Goal: Task Accomplishment & Management: Use online tool/utility

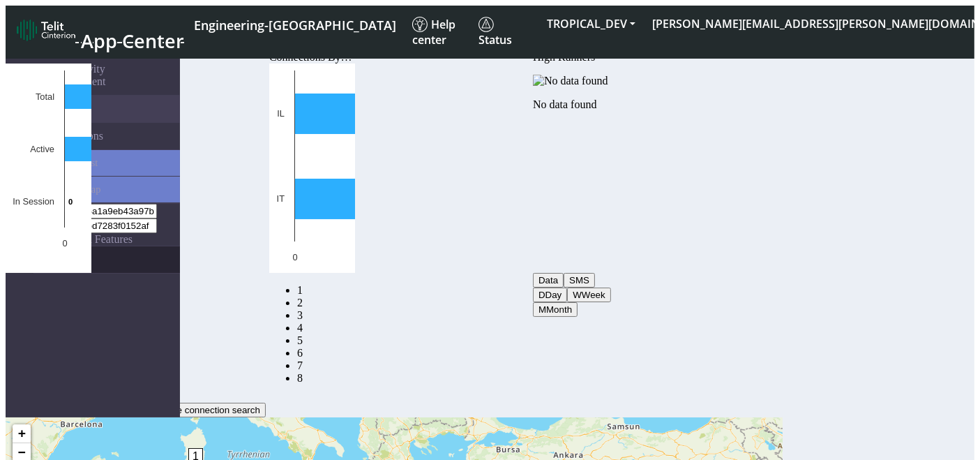
click at [78, 188] on link "eUICCs" at bounding box center [106, 259] width 146 height 27
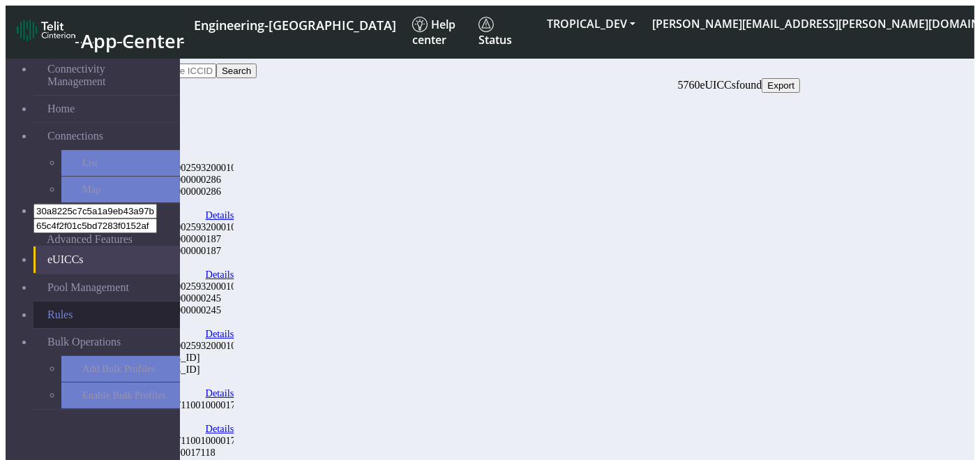
click at [47, 188] on link "Rules" at bounding box center [106, 314] width 146 height 27
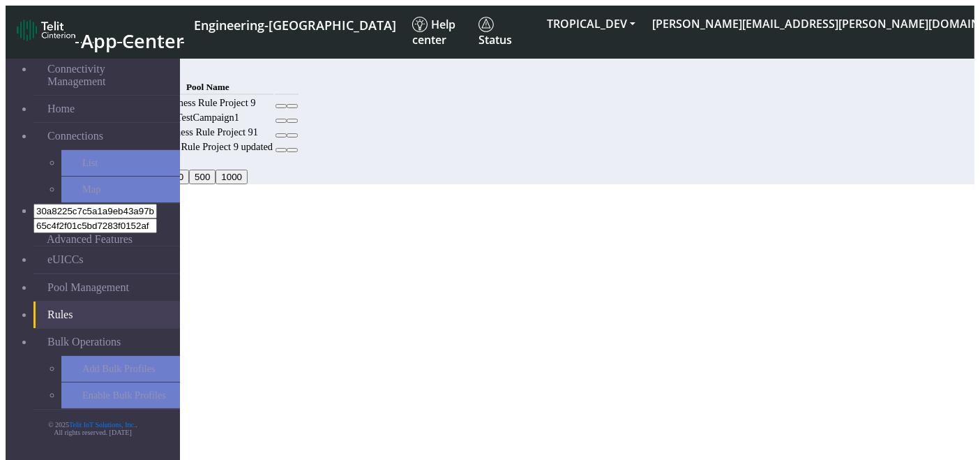
click at [121, 66] on button "Add" at bounding box center [107, 70] width 28 height 15
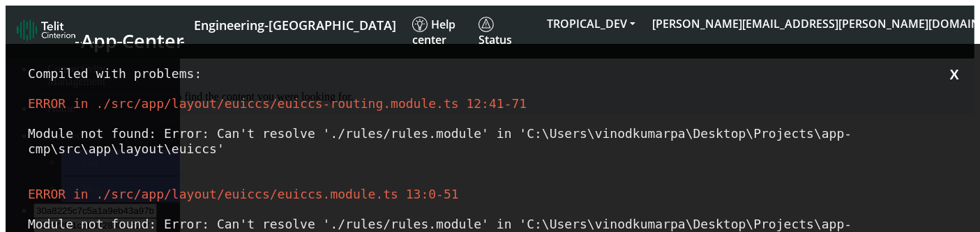
click at [868, 188] on div "ERROR in ./src/app/layout/euiccs/euiccs.module.ts 13:0-51 Module not found: Err…" at bounding box center [495, 231] width 935 height 91
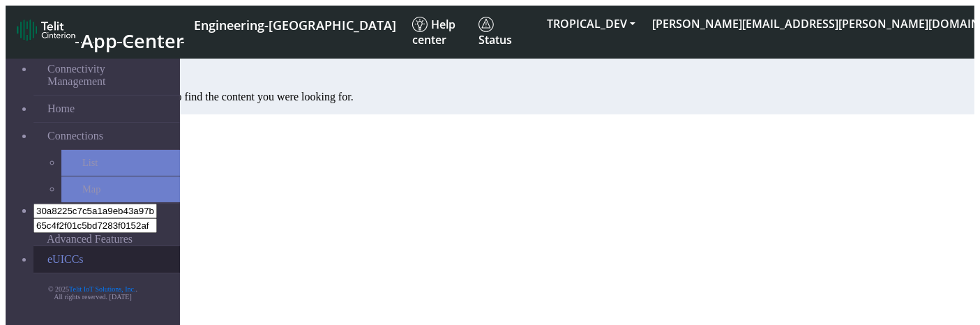
click at [33, 243] on link "eUICCs" at bounding box center [106, 259] width 146 height 27
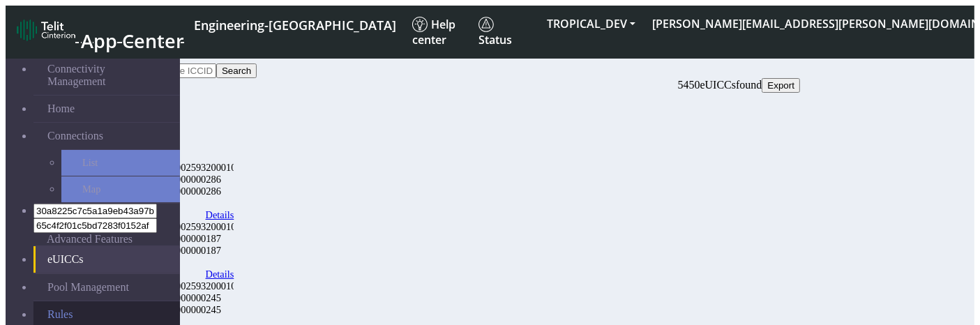
click at [100, 243] on link "Rules" at bounding box center [106, 314] width 146 height 27
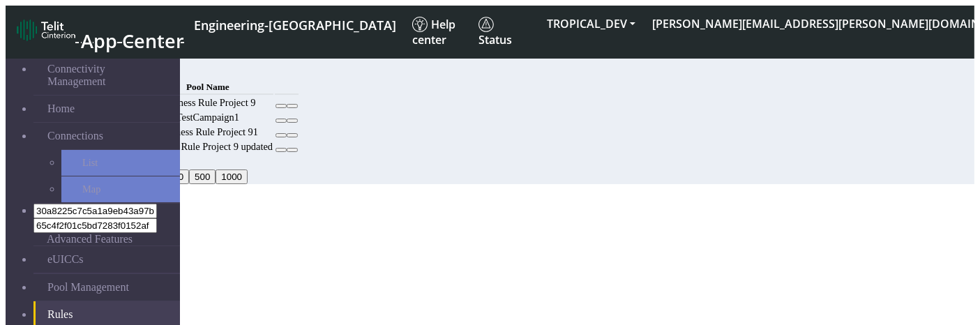
click at [281, 106] on icon at bounding box center [281, 106] width 0 height 0
click at [121, 64] on button "Add" at bounding box center [107, 70] width 28 height 15
click at [121, 65] on button "Add" at bounding box center [107, 70] width 28 height 15
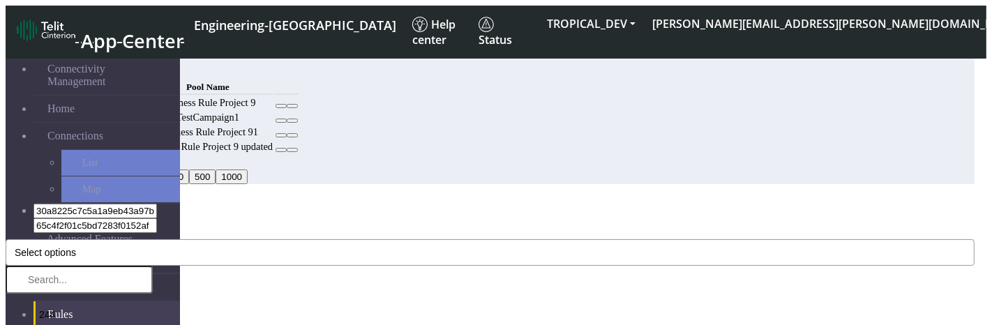
click at [318, 239] on button "Select options" at bounding box center [490, 252] width 969 height 27
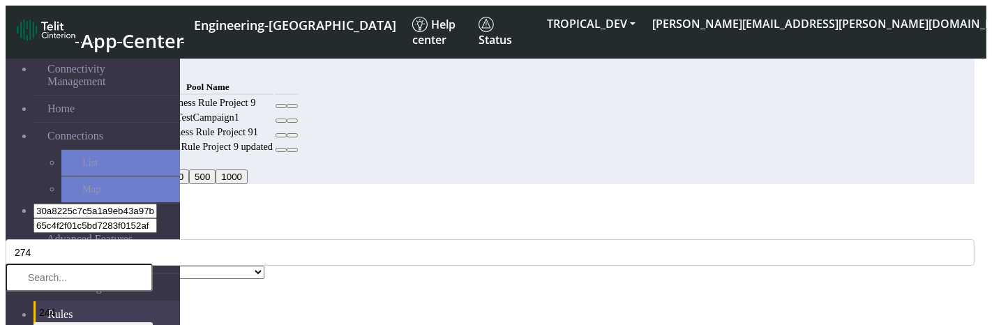
click at [153, 264] on input "text" at bounding box center [79, 278] width 147 height 28
type input "231"
click at [153, 303] on li "231" at bounding box center [92, 313] width 119 height 20
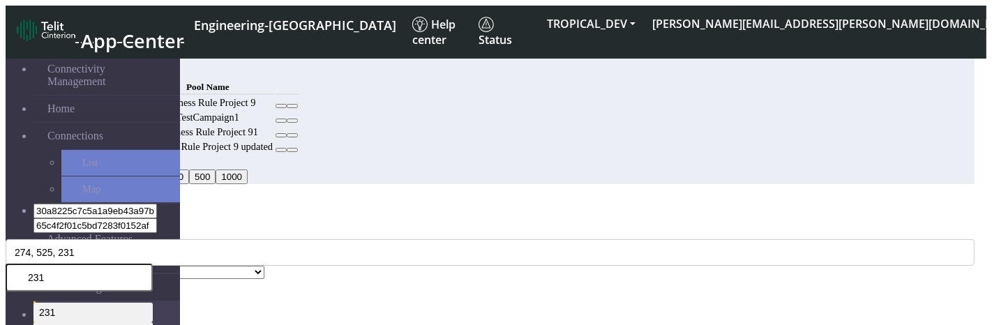
click at [407, 227] on div "MCC Code * 274, 525, 231 231 231 231" at bounding box center [490, 246] width 969 height 39
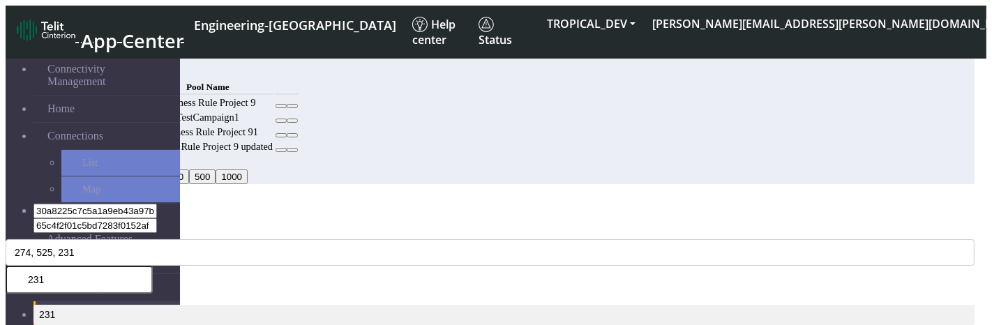
click at [472, 240] on div "MCC Code * 274, 525, 231 231 231 231 Pool Name * Select a Pool testPoolApril11 …" at bounding box center [490, 298] width 969 height 142
click at [6, 227] on icon "Close" at bounding box center [6, 227] width 0 height 0
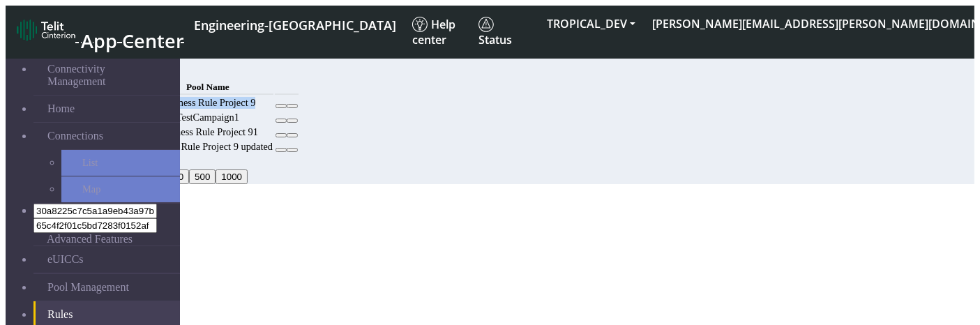
drag, startPoint x: 503, startPoint y: 137, endPoint x: 630, endPoint y: 140, distance: 127.0
click at [273, 109] on td "Business Rule Project 9" at bounding box center [207, 102] width 131 height 13
drag, startPoint x: 524, startPoint y: 106, endPoint x: 614, endPoint y: 105, distance: 89.3
click at [229, 92] on small "Pool Name" at bounding box center [207, 87] width 43 height 10
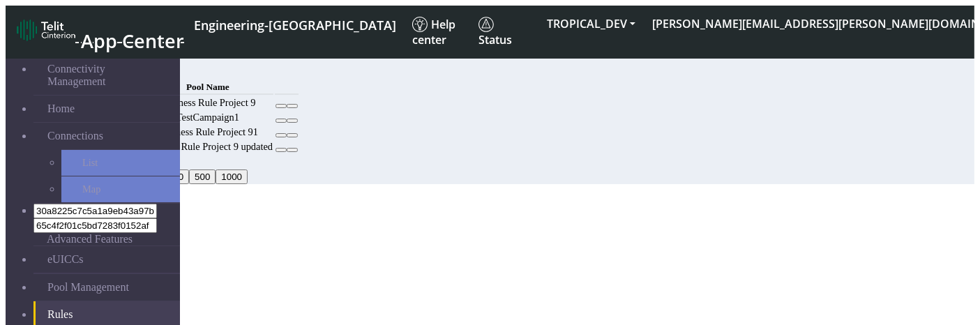
click at [273, 124] on td "TestCampaign1" at bounding box center [207, 117] width 131 height 13
click at [273, 139] on td "Business Rule Project 91" at bounding box center [207, 132] width 131 height 13
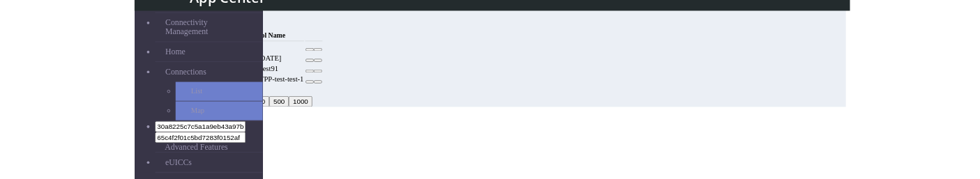
scroll to position [55, 0]
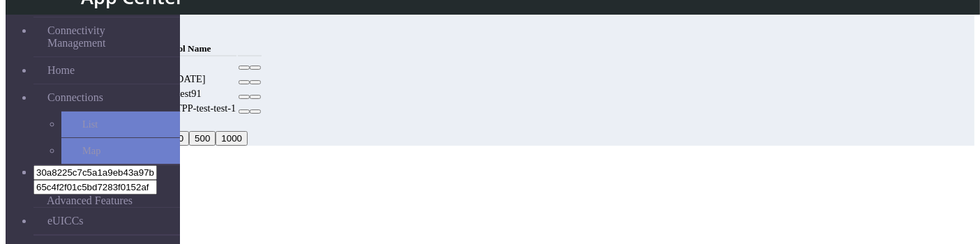
click at [237, 58] on td at bounding box center [189, 64] width 95 height 13
click at [141, 60] on td at bounding box center [117, 64] width 47 height 13
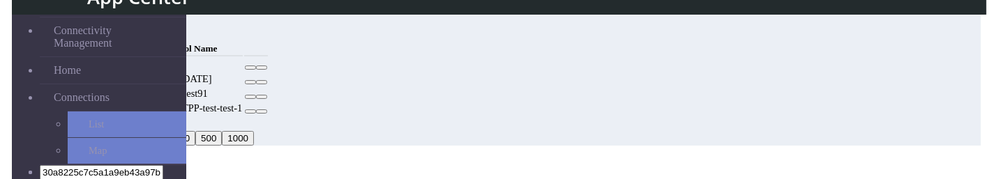
scroll to position [8, 0]
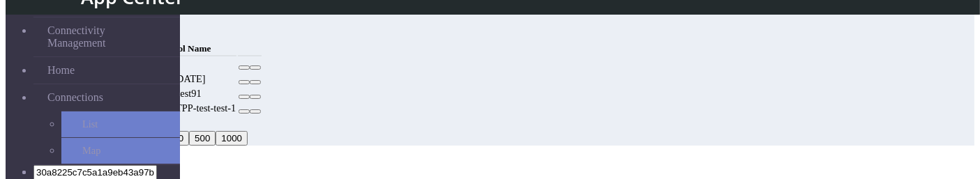
click at [237, 71] on td at bounding box center [189, 64] width 95 height 13
click at [244, 68] on icon at bounding box center [244, 68] width 0 height 0
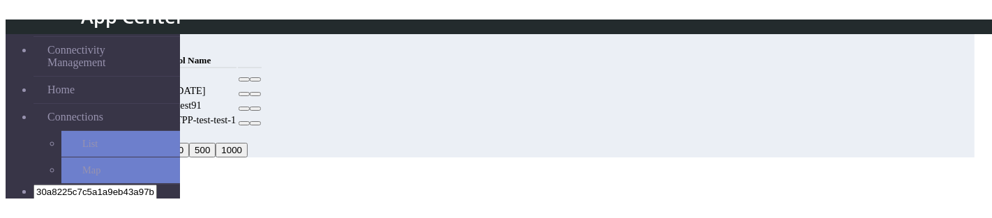
scroll to position [103, 0]
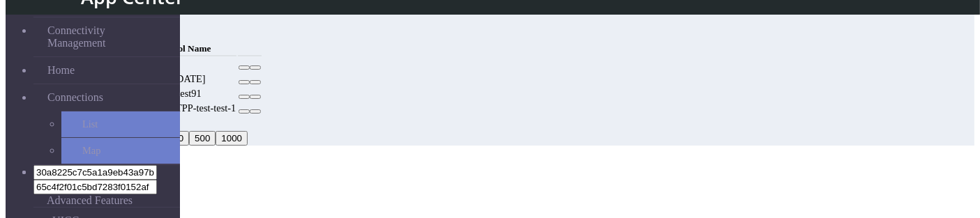
click at [250, 84] on button at bounding box center [244, 82] width 11 height 4
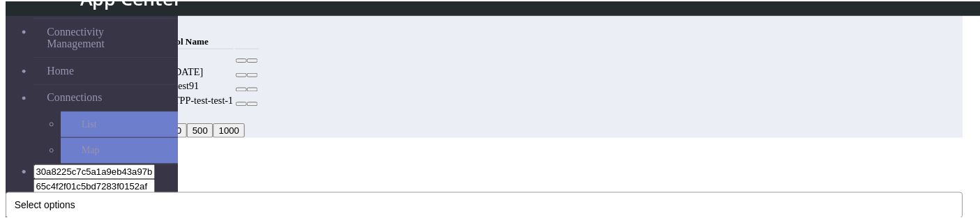
scroll to position [63, 0]
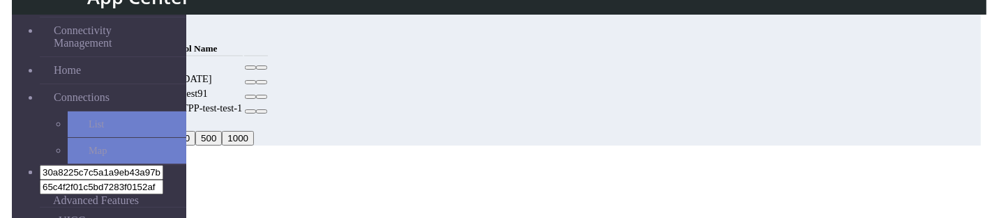
scroll to position [81, 0]
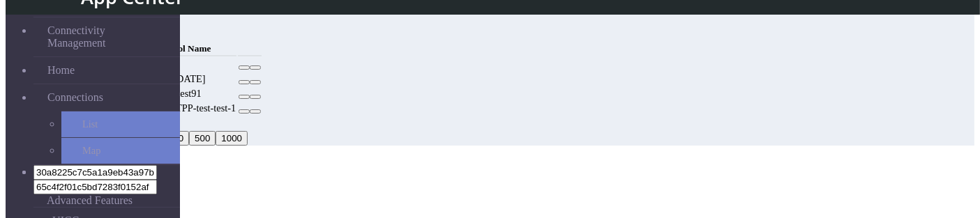
click at [250, 99] on button at bounding box center [244, 97] width 11 height 4
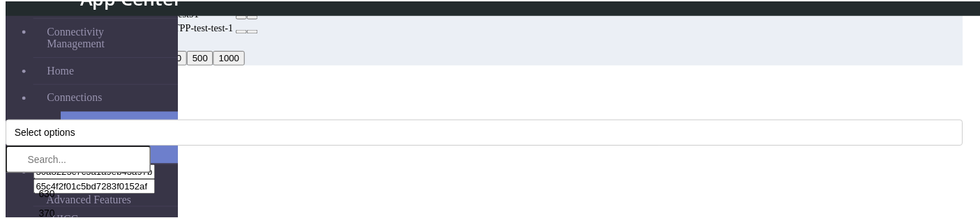
scroll to position [63, 0]
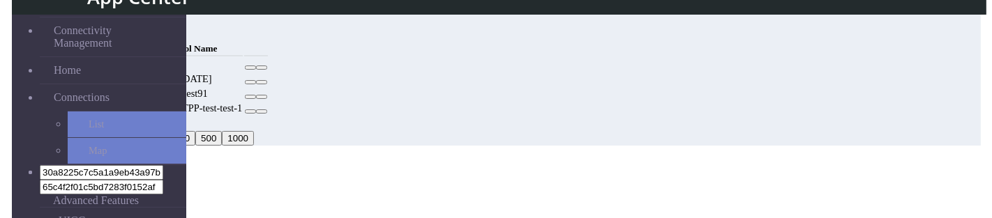
scroll to position [0, 0]
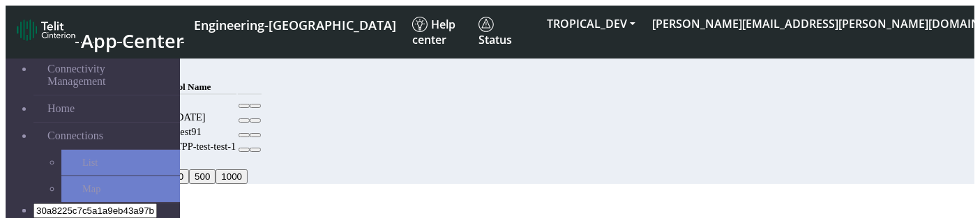
click at [121, 73] on button "Add" at bounding box center [107, 70] width 28 height 15
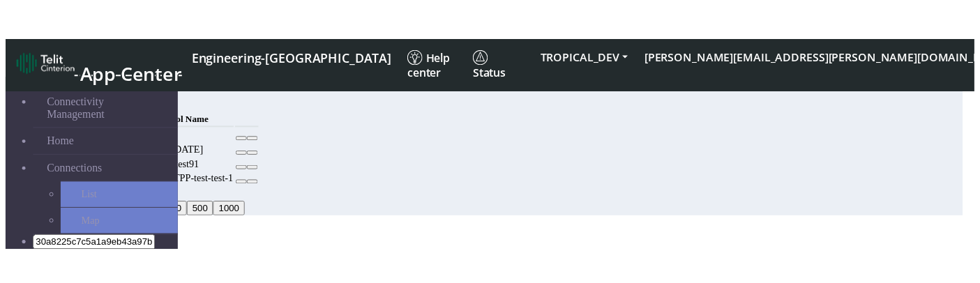
scroll to position [98, 0]
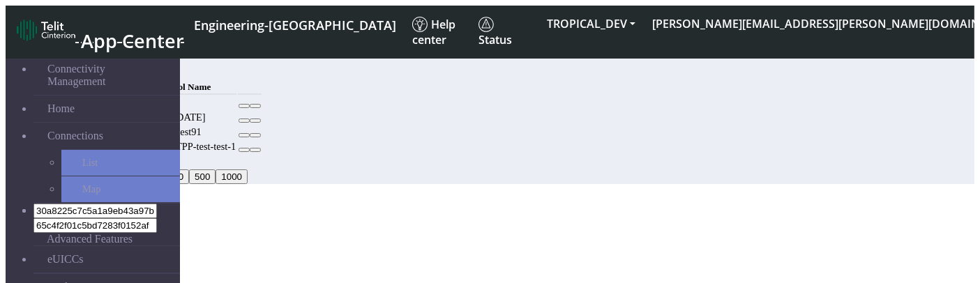
scroll to position [16, 0]
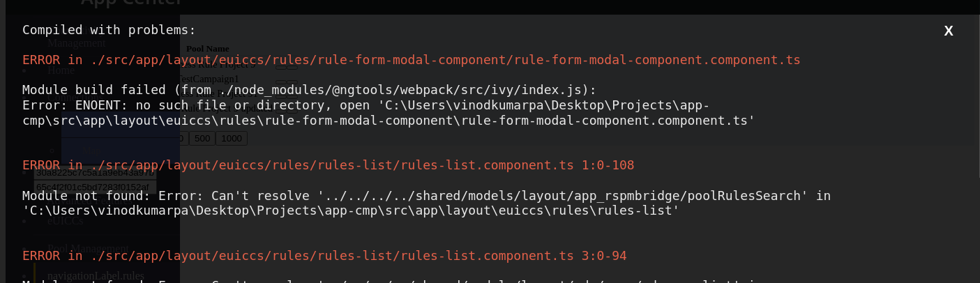
scroll to position [294, 0]
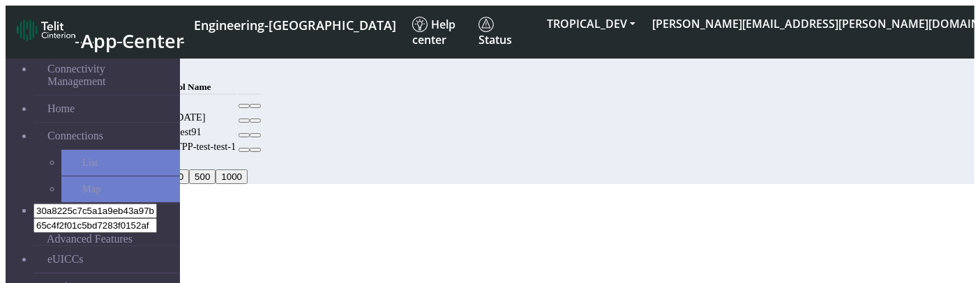
click at [121, 66] on button "Add" at bounding box center [107, 70] width 28 height 15
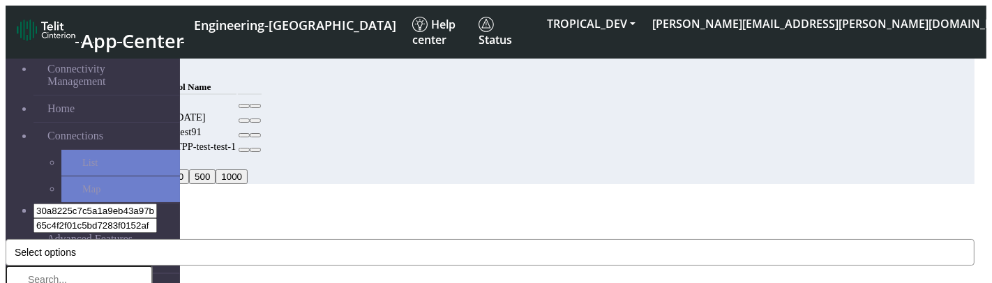
click at [365, 239] on button "Select options" at bounding box center [490, 252] width 969 height 27
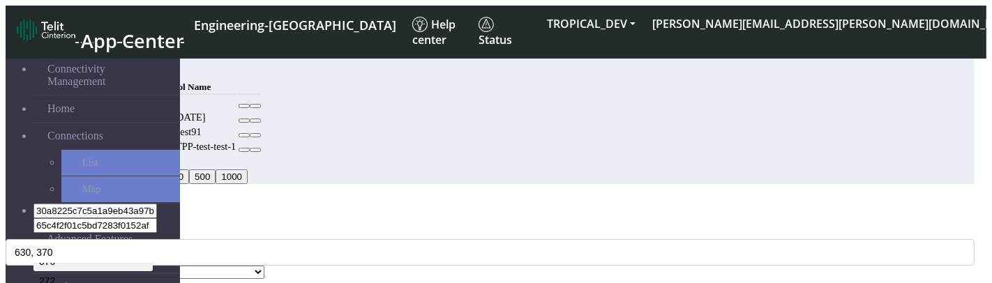
scroll to position [72, 0]
click at [342, 199] on div "Add Rule" at bounding box center [490, 205] width 969 height 13
select select "17: Object"
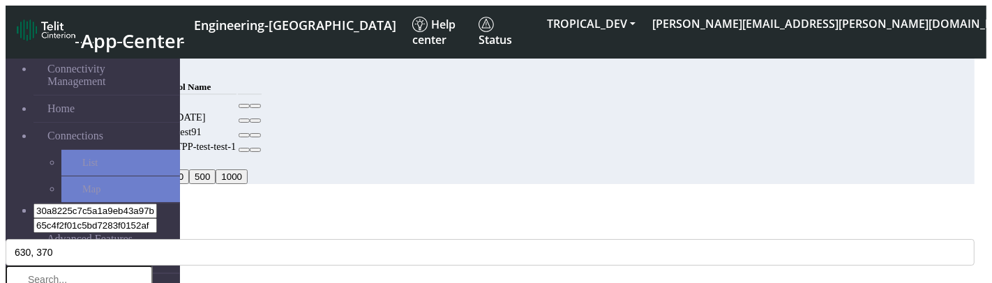
scroll to position [33, 0]
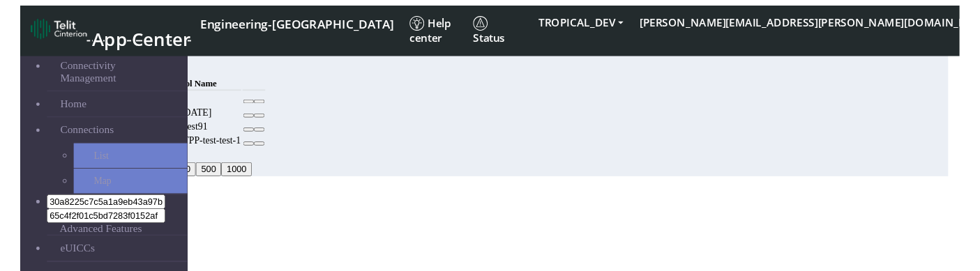
scroll to position [0, 0]
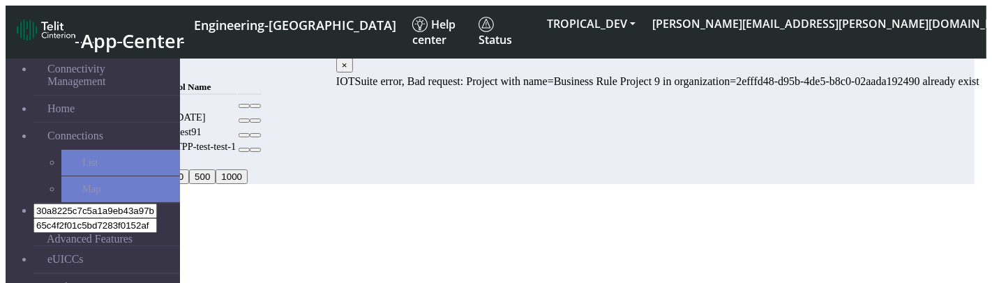
click at [347, 70] on span "×" at bounding box center [345, 65] width 6 height 10
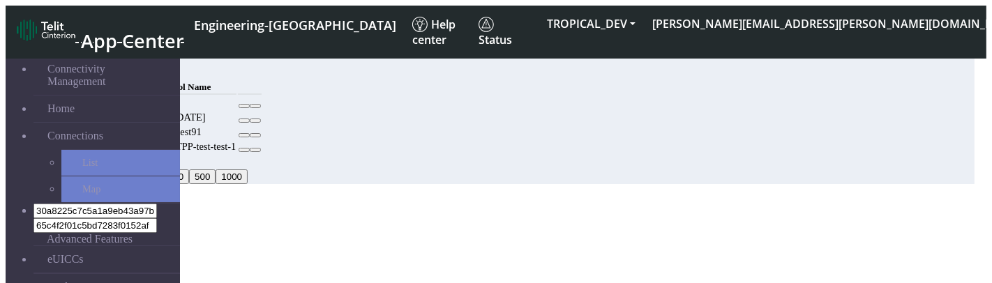
click at [6, 227] on icon "Close" at bounding box center [6, 227] width 0 height 0
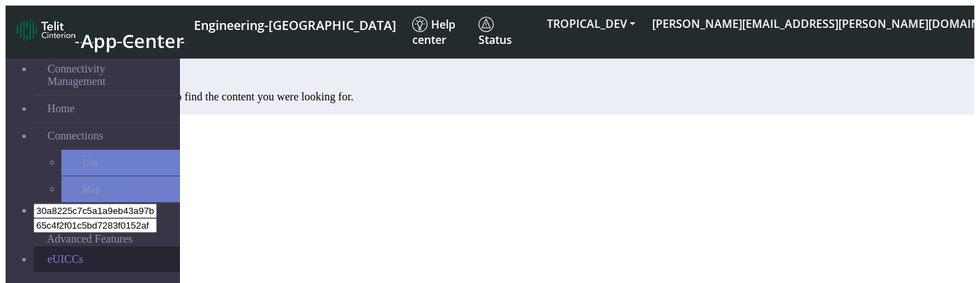
click at [50, 246] on link "eUICCs" at bounding box center [106, 259] width 146 height 27
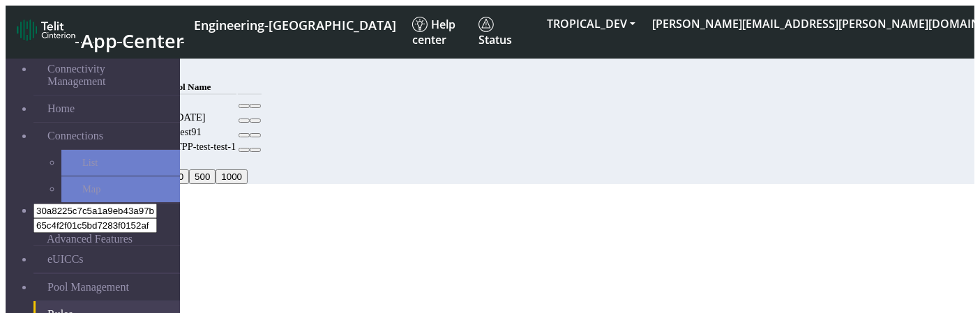
click at [237, 109] on td at bounding box center [189, 102] width 95 height 13
click at [121, 73] on button "Add" at bounding box center [107, 70] width 28 height 15
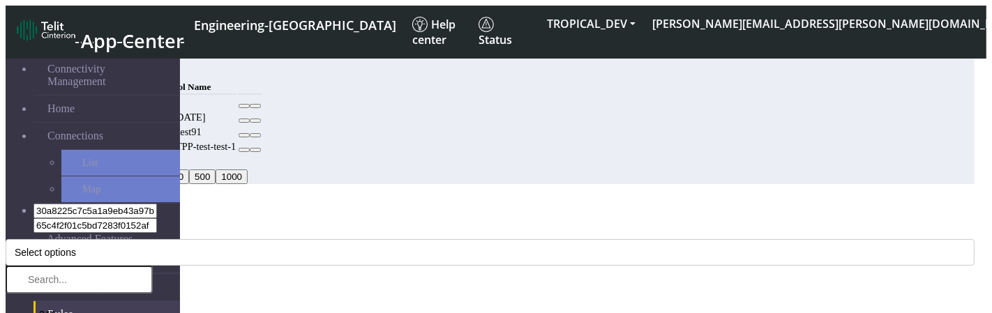
click at [6, 227] on icon "Close" at bounding box center [6, 227] width 0 height 0
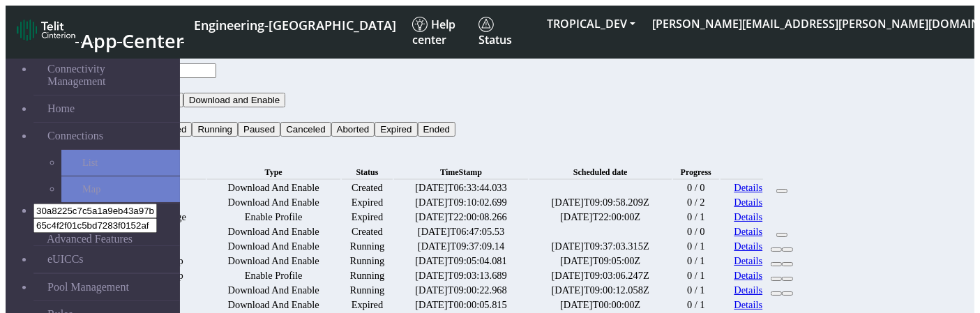
scroll to position [36, 0]
click at [39, 282] on link "Rules" at bounding box center [106, 314] width 146 height 27
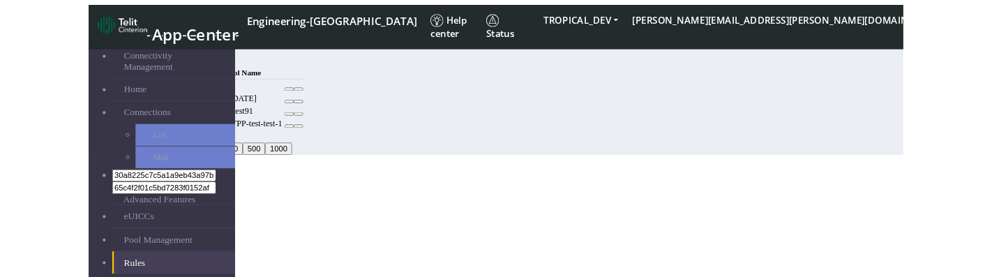
scroll to position [8, 0]
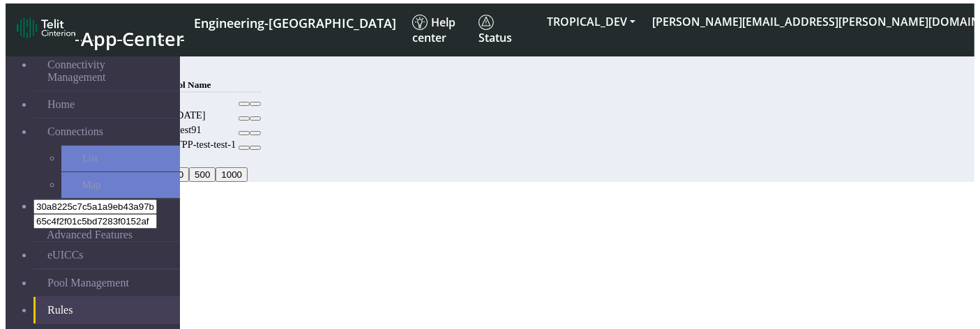
click at [121, 61] on button "Add" at bounding box center [107, 68] width 28 height 15
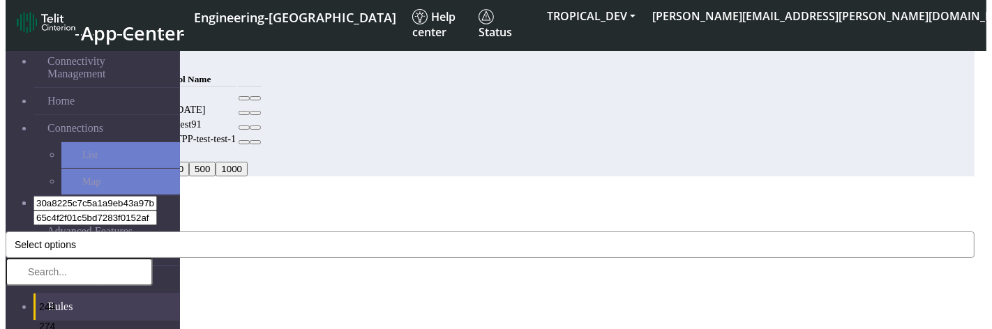
click at [76, 239] on span "Select options" at bounding box center [45, 244] width 61 height 11
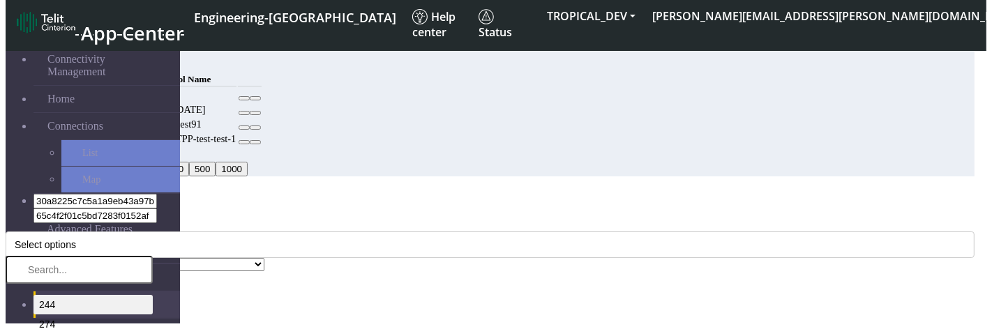
click at [153, 282] on li "244" at bounding box center [92, 305] width 119 height 20
click at [333, 191] on div "Add Rule" at bounding box center [490, 197] width 969 height 13
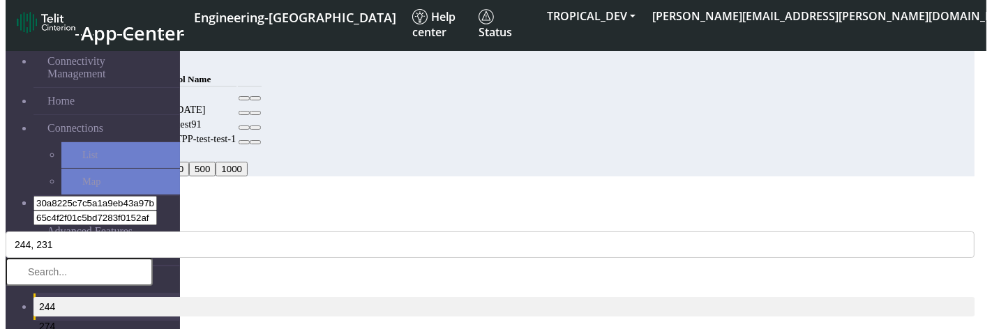
select select "9: Object"
